Goal: Navigation & Orientation: Find specific page/section

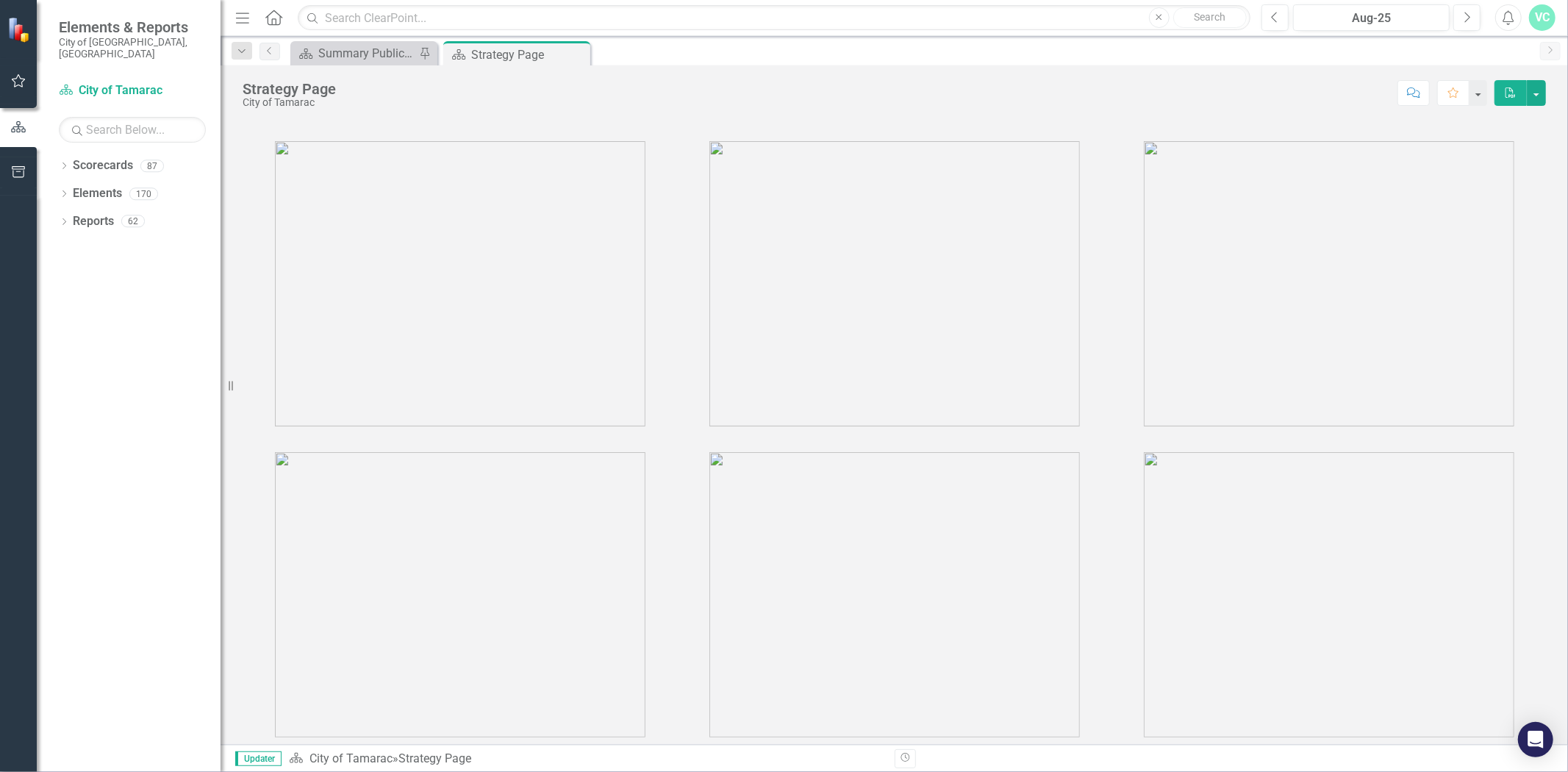
click at [89, 158] on link "Scorecards" at bounding box center [102, 166] width 60 height 17
click at [69, 155] on div "Dropdown Scorecards 87" at bounding box center [139, 168] width 162 height 28
click at [64, 164] on icon "Dropdown" at bounding box center [63, 168] width 10 height 8
click at [75, 190] on icon "Dropdown" at bounding box center [71, 193] width 11 height 9
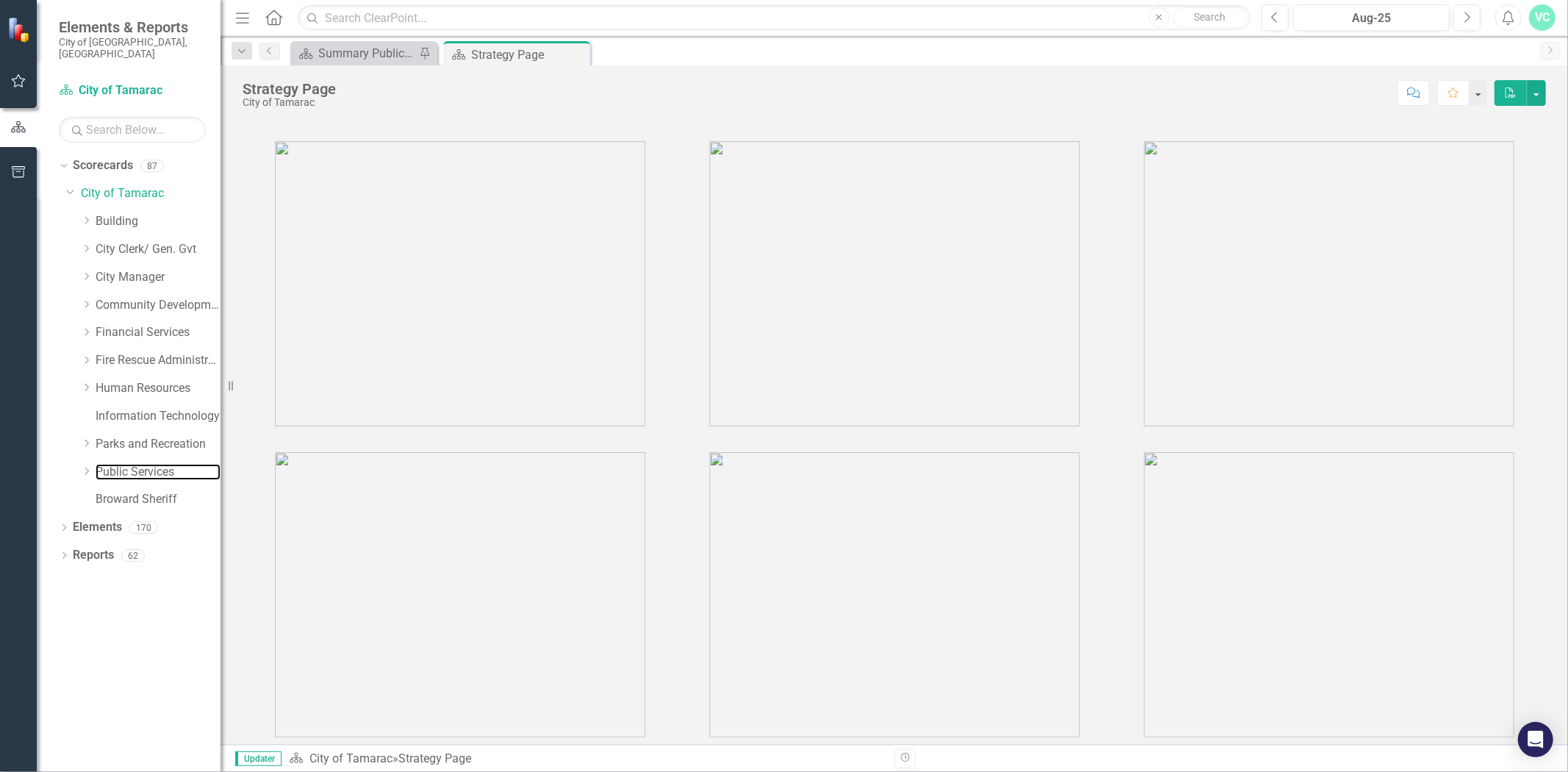
click at [95, 464] on link "Public Services" at bounding box center [158, 472] width 125 height 17
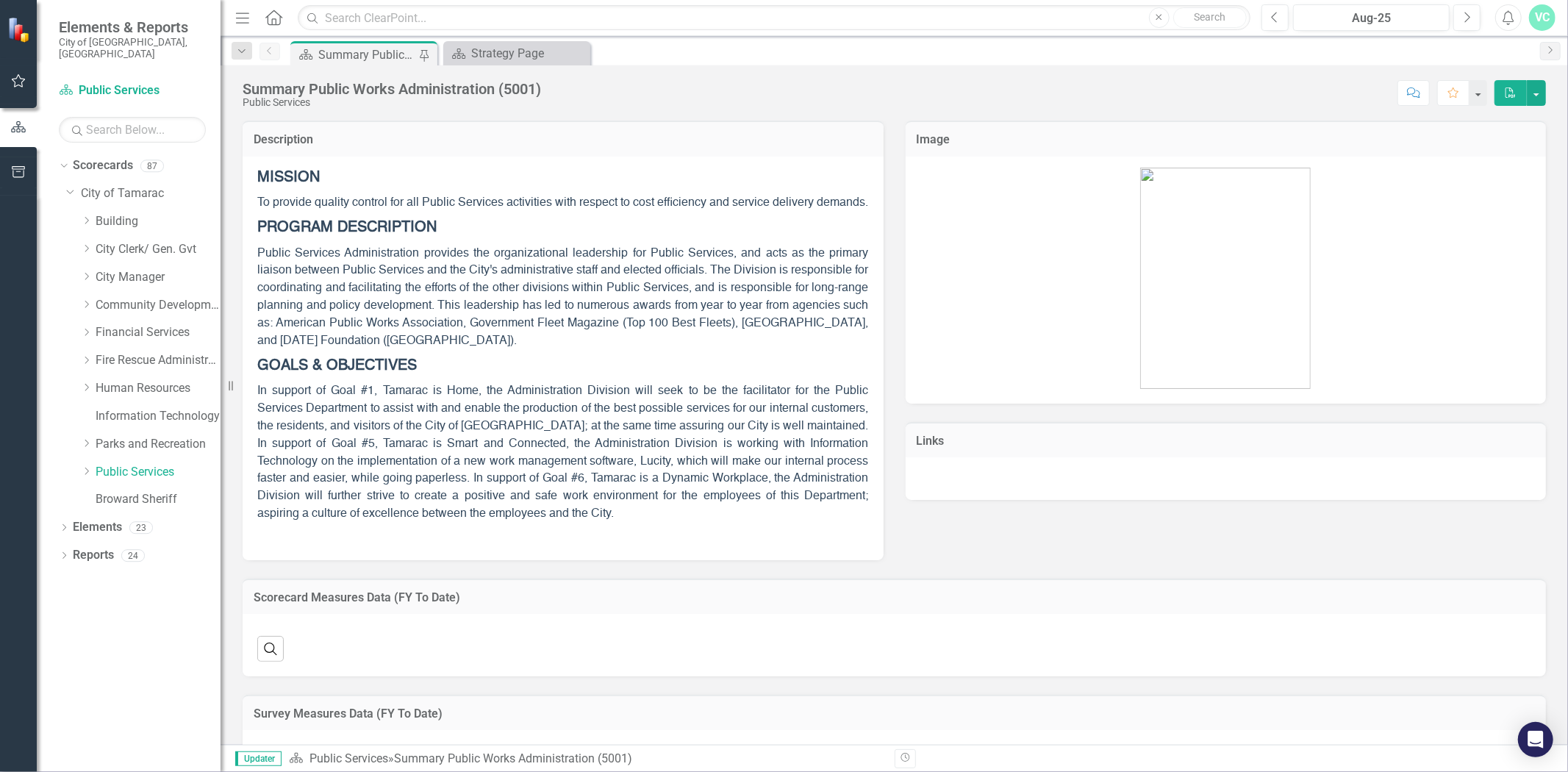
click at [89, 467] on icon "Dropdown" at bounding box center [86, 471] width 11 height 9
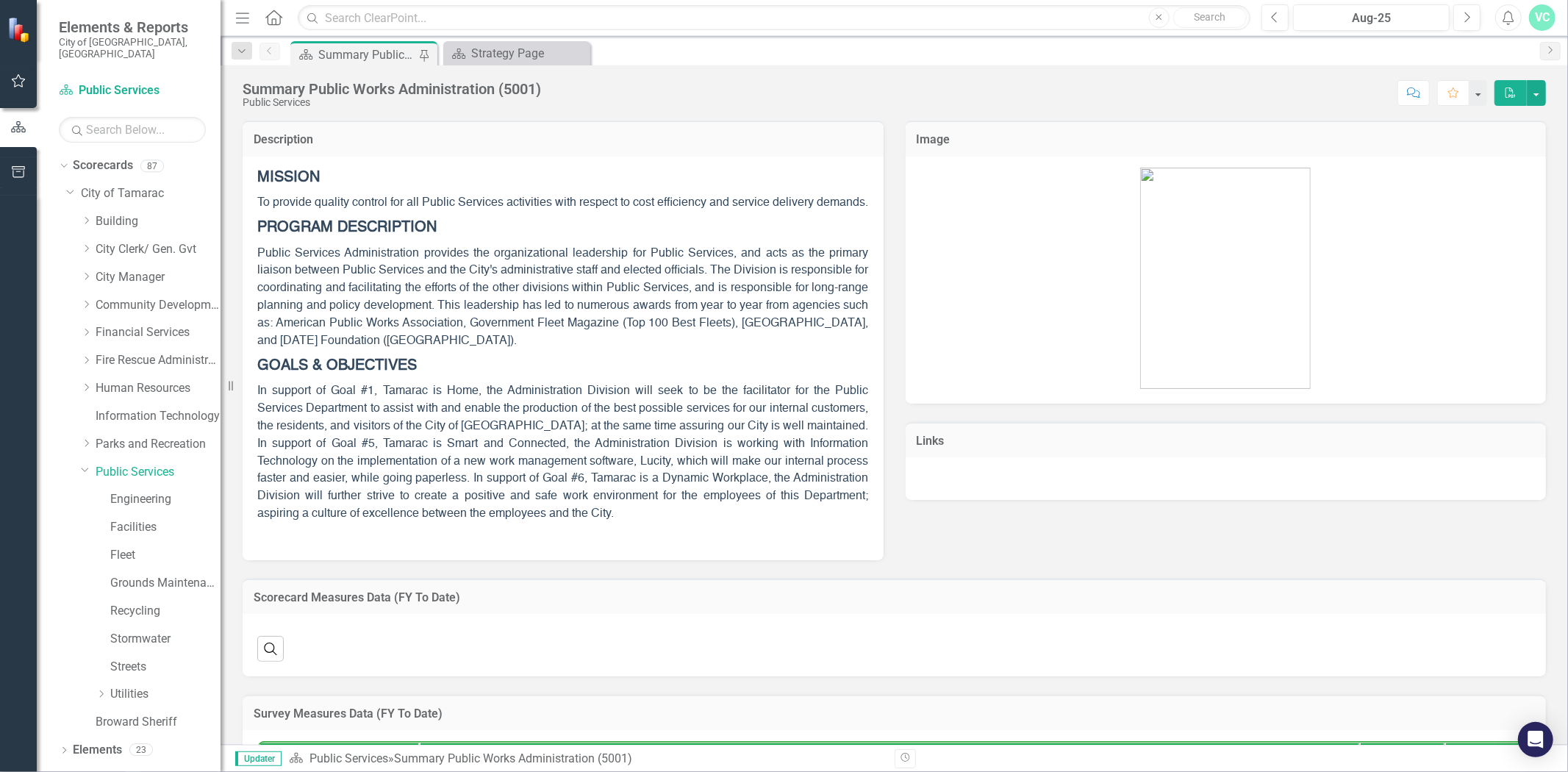
click at [98, 690] on icon "Dropdown" at bounding box center [100, 694] width 11 height 9
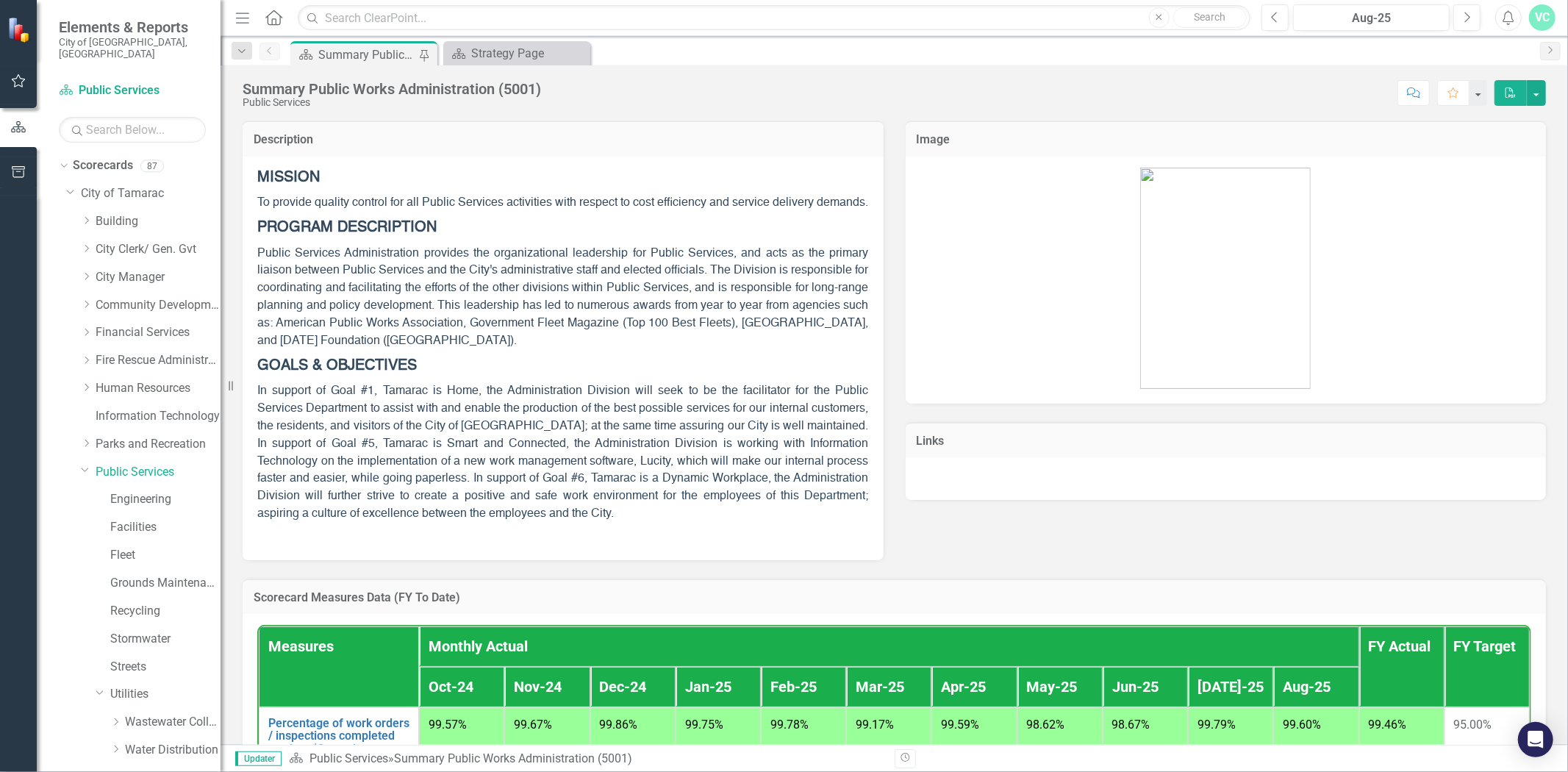
scroll to position [93, 0]
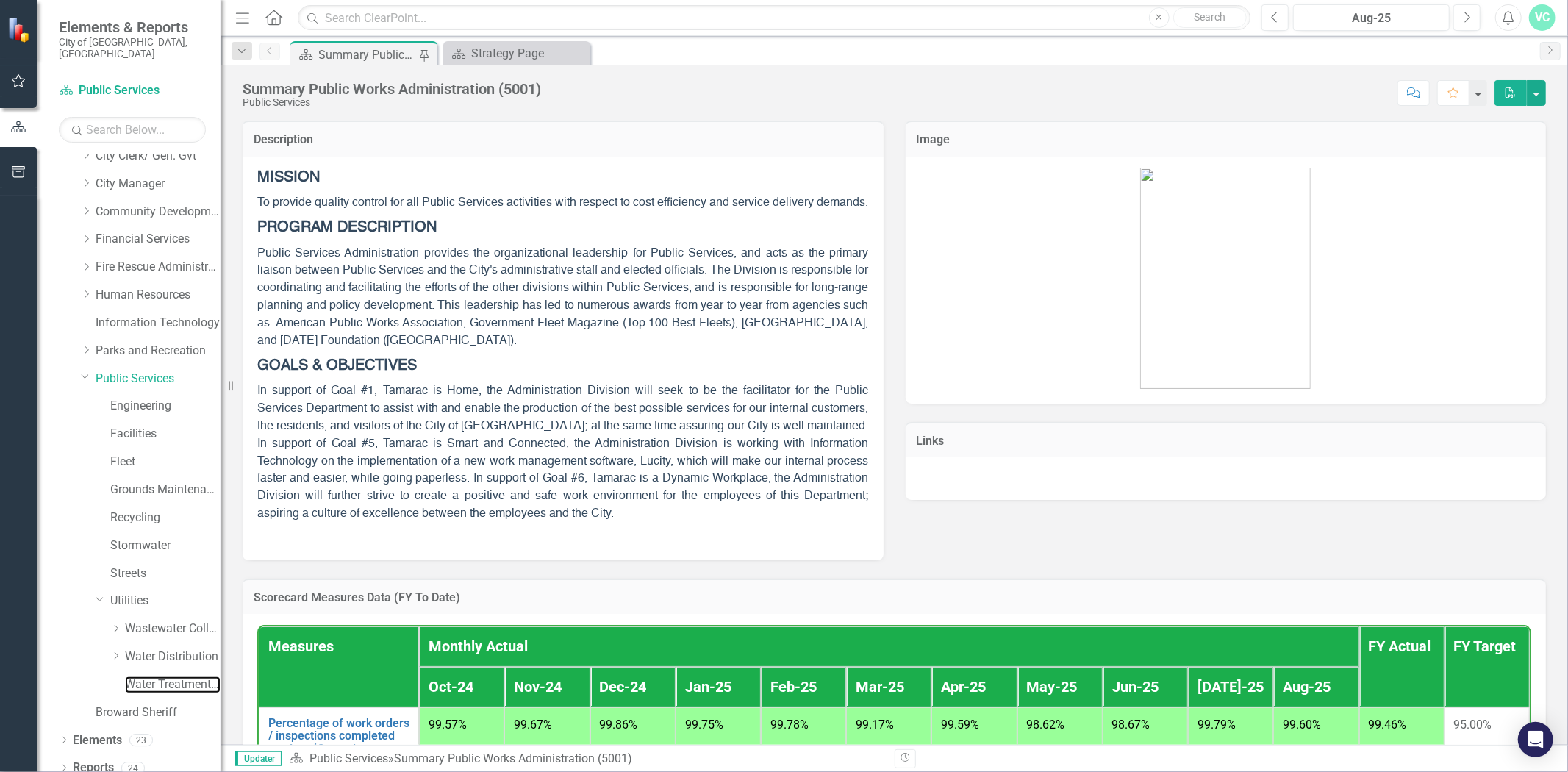
click at [130, 677] on link "Water Treatment Plant" at bounding box center [173, 685] width 95 height 17
